Goal: Information Seeking & Learning: Learn about a topic

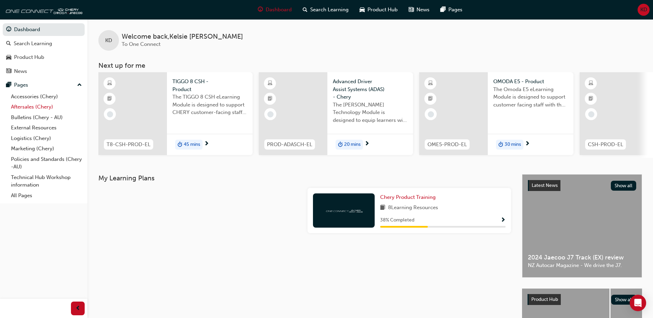
click at [33, 109] on link "Aftersales (Chery)" at bounding box center [46, 107] width 76 height 11
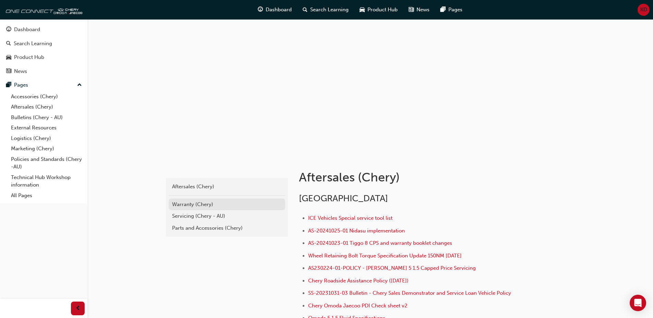
click at [208, 208] on div "Warranty (Chery)" at bounding box center [227, 205] width 110 height 8
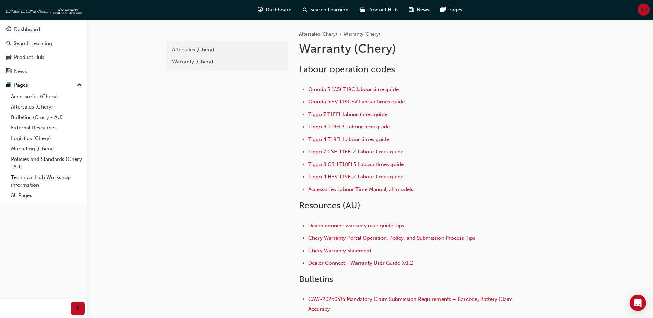
click at [347, 129] on span "Tiggo 8 T18FL3 Labour time guide" at bounding box center [349, 127] width 82 height 6
click at [365, 166] on span "Tiggo 8 CSH T18FL3 Labour times guide" at bounding box center [356, 164] width 96 height 6
